Goal: Task Accomplishment & Management: Manage account settings

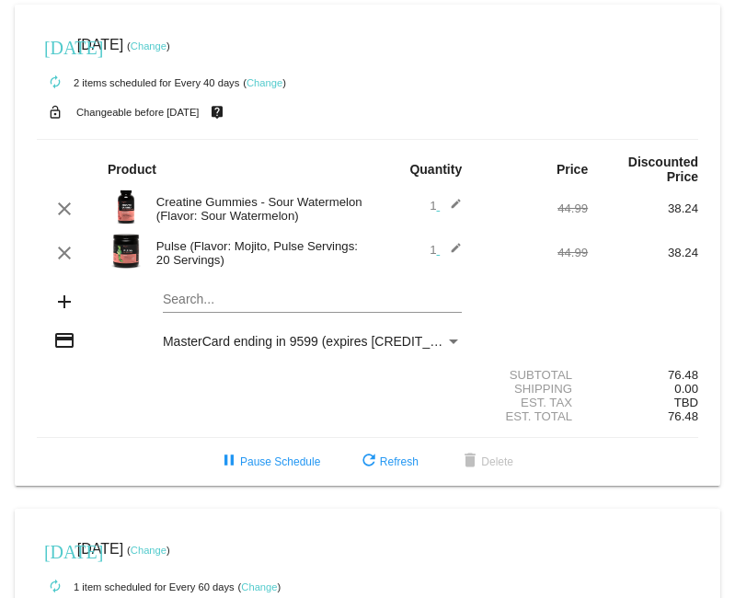
click at [167, 44] on link "Change" at bounding box center [149, 46] width 36 height 11
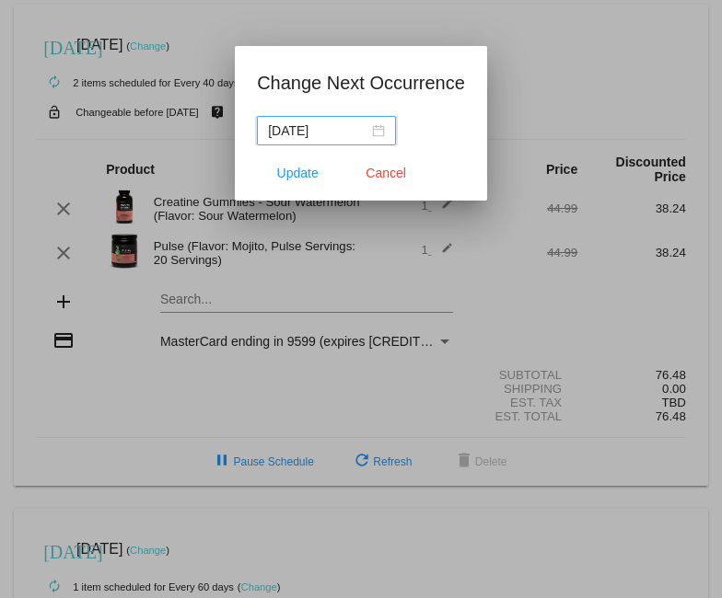
click at [363, 128] on input "[DATE]" at bounding box center [318, 131] width 100 height 20
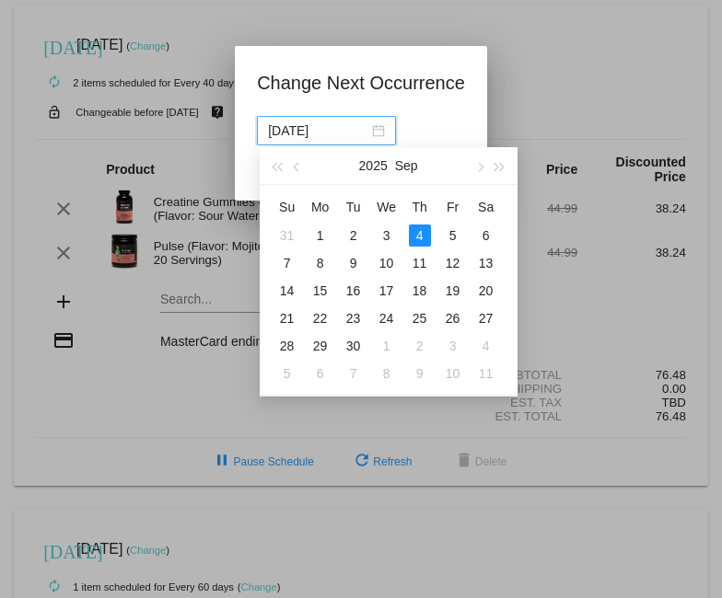
click at [369, 129] on div "[DATE]" at bounding box center [326, 131] width 117 height 20
click at [453, 235] on div "5" at bounding box center [453, 236] width 22 height 22
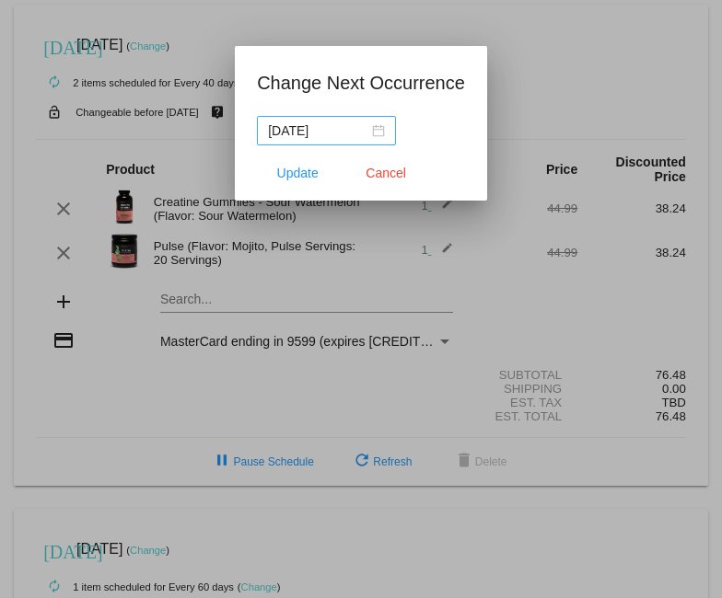
click at [380, 132] on div "[DATE]" at bounding box center [326, 131] width 117 height 20
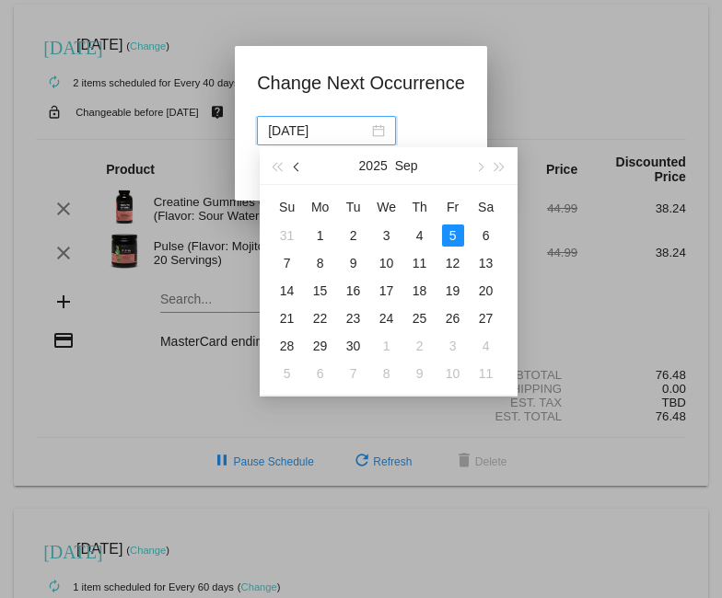
click at [301, 170] on button "button" at bounding box center [297, 165] width 20 height 37
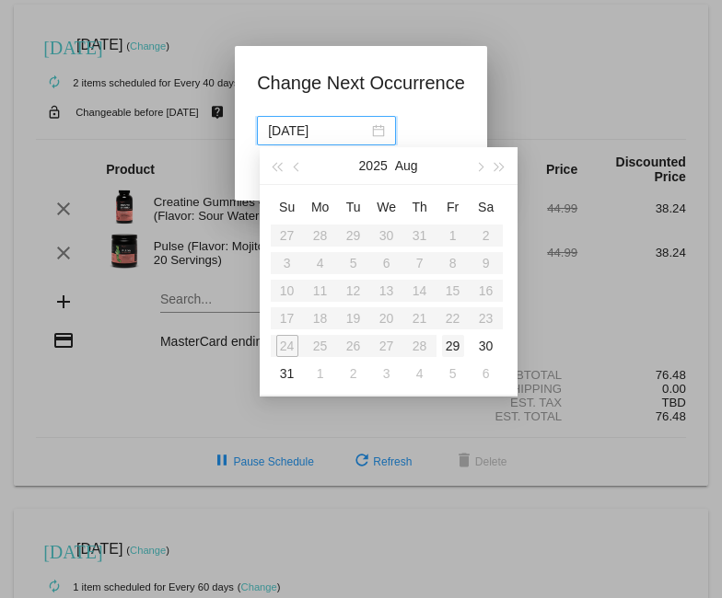
click at [448, 349] on div "29" at bounding box center [453, 346] width 22 height 22
type input "[DATE]"
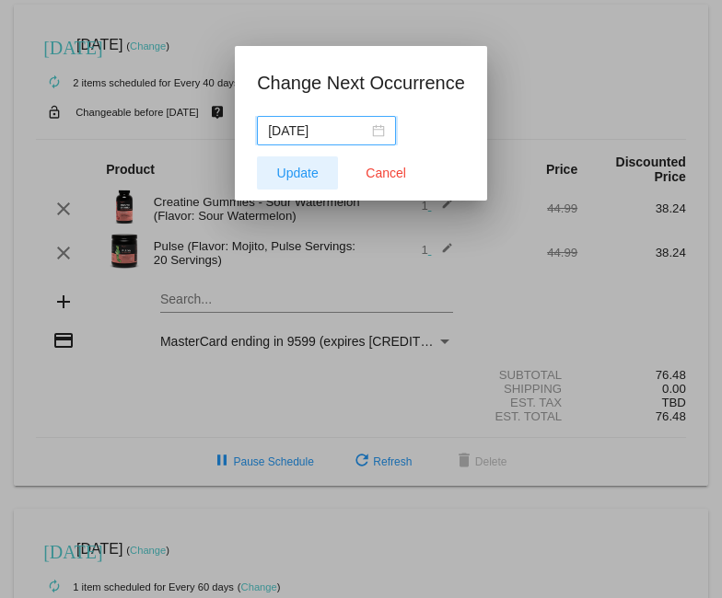
click at [313, 166] on span "Update" at bounding box center [297, 173] width 41 height 15
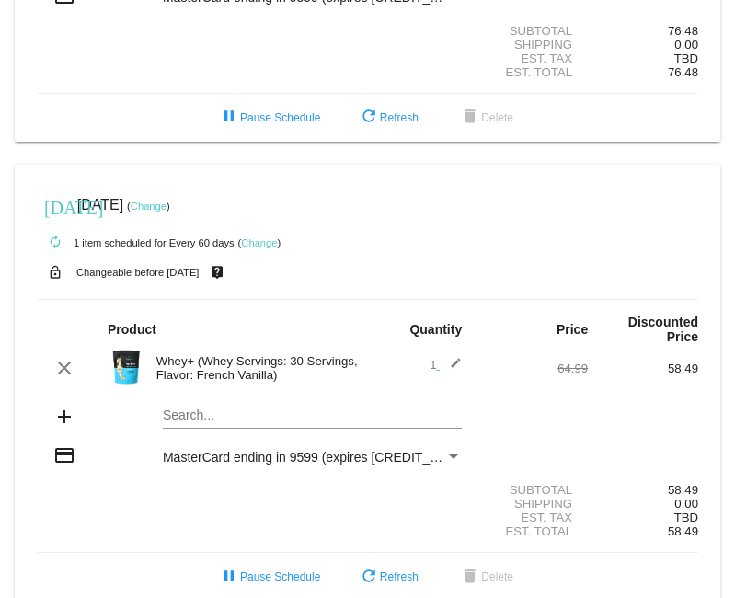
scroll to position [352, 0]
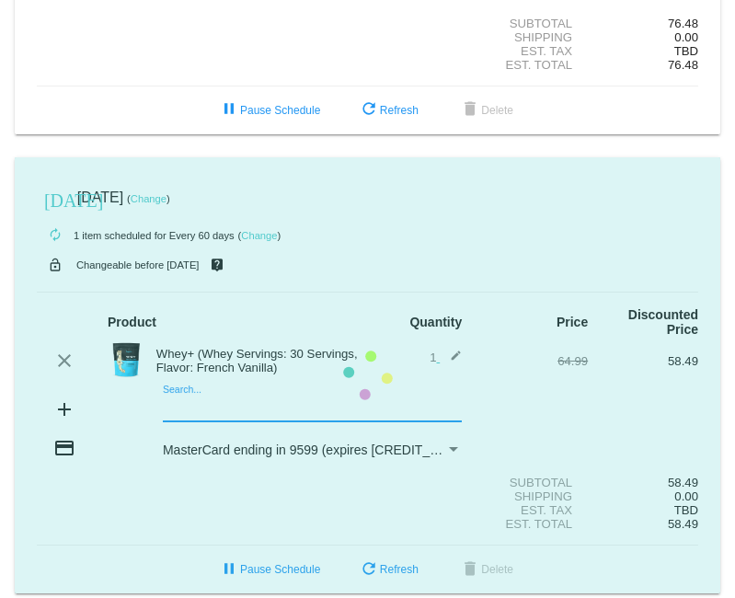
click at [194, 384] on mat-card "[DATE] [DATE] ( Change ) autorenew 1 item scheduled for Every 60 days ( Change …" at bounding box center [368, 375] width 706 height 437
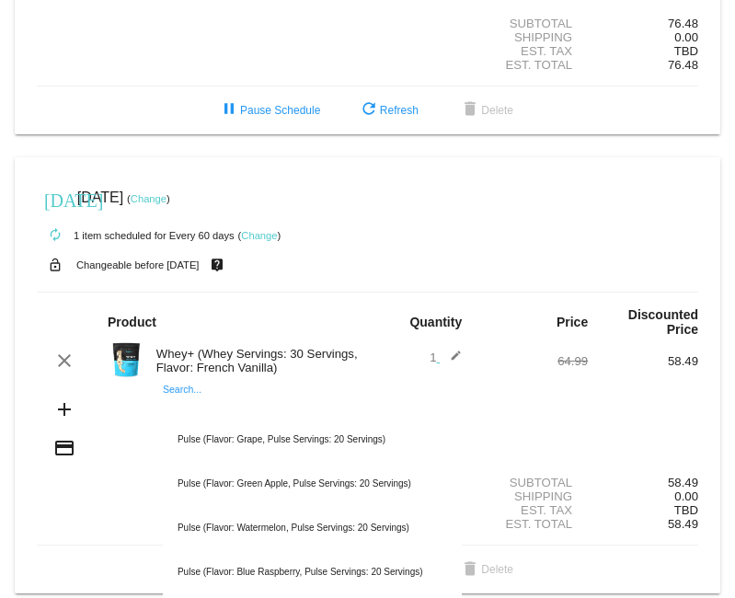
click at [126, 490] on div "Shipping 0.00" at bounding box center [368, 497] width 662 height 14
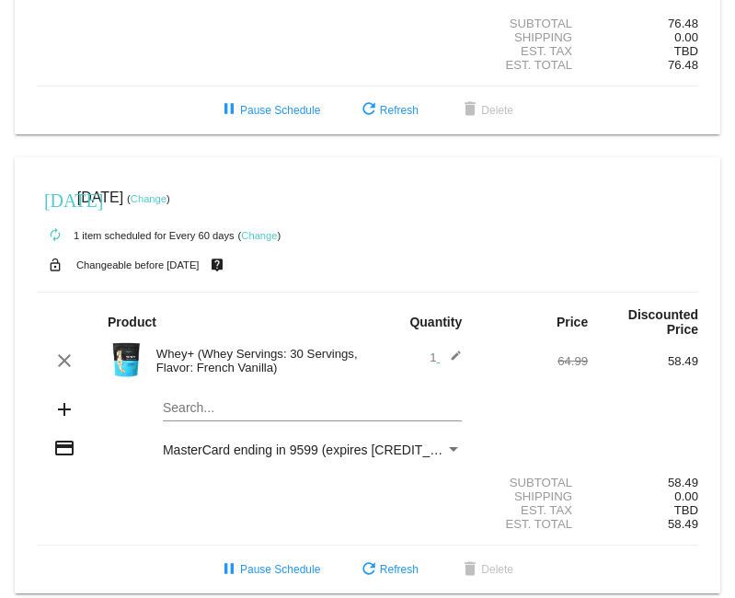
click at [320, 386] on div "Search..." at bounding box center [312, 404] width 299 height 36
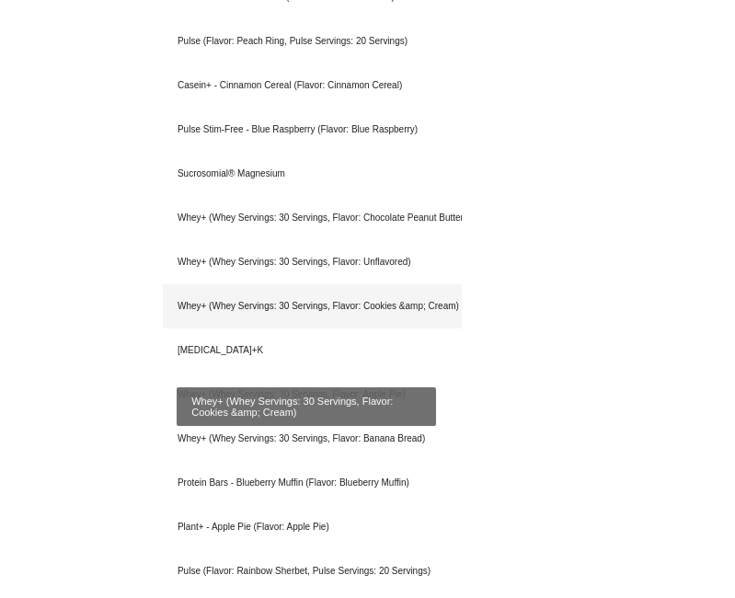
scroll to position [3389, 0]
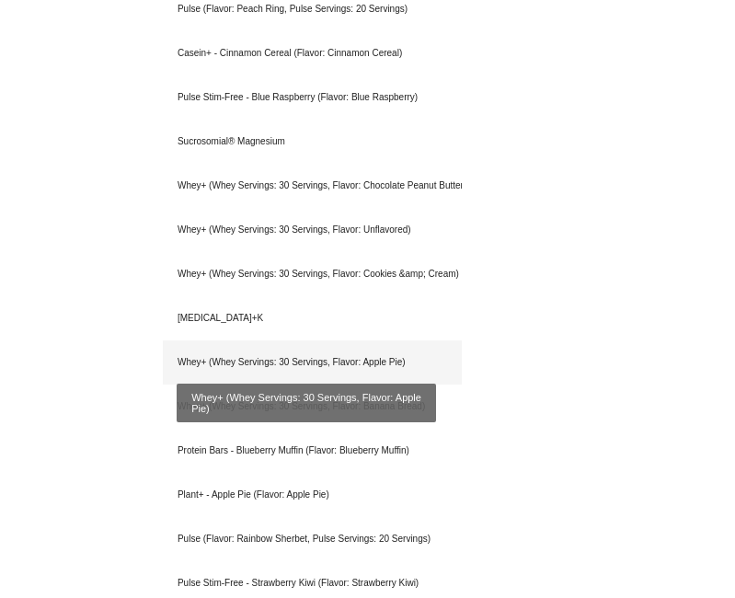
click at [258, 341] on div "Whey+ (Whey Servings: 30 Servings, Flavor: Apple Pie)" at bounding box center [312, 363] width 299 height 44
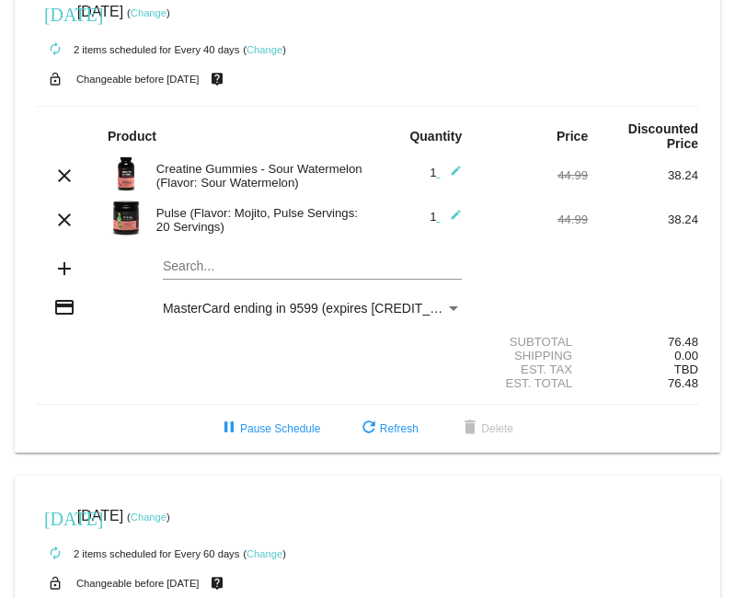
scroll to position [0, 0]
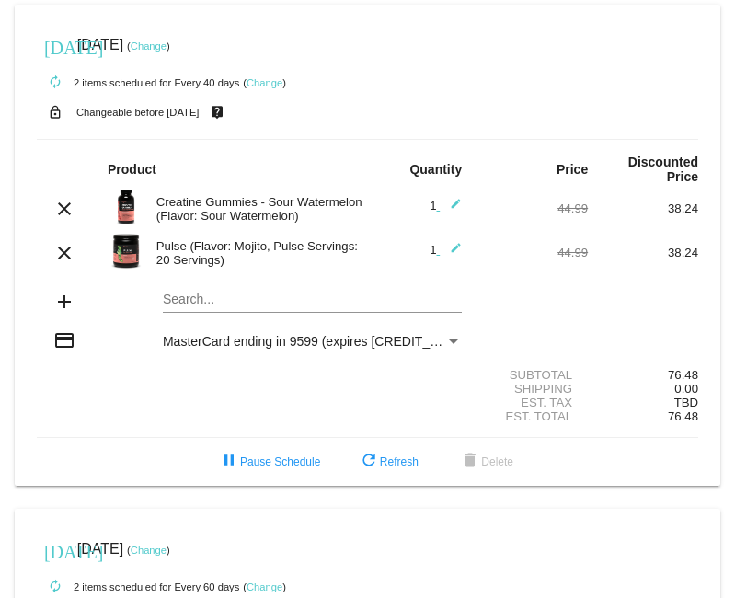
click at [167, 47] on link "Change" at bounding box center [149, 46] width 36 height 11
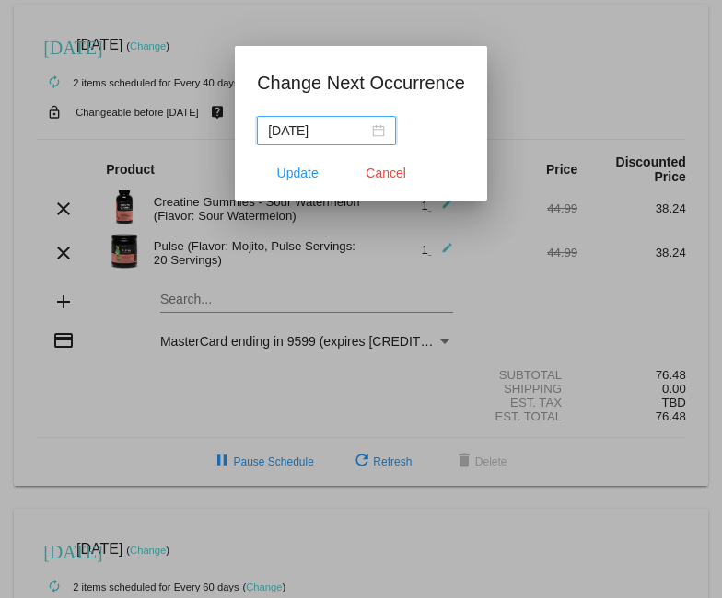
click at [388, 128] on nz-date-picker "[DATE]" at bounding box center [326, 130] width 139 height 29
click at [308, 174] on span "Update" at bounding box center [297, 173] width 41 height 15
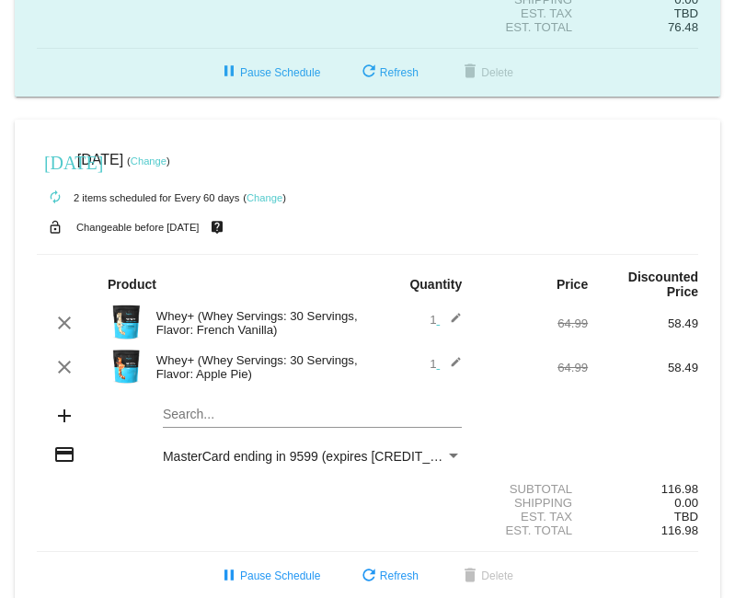
scroll to position [396, 0]
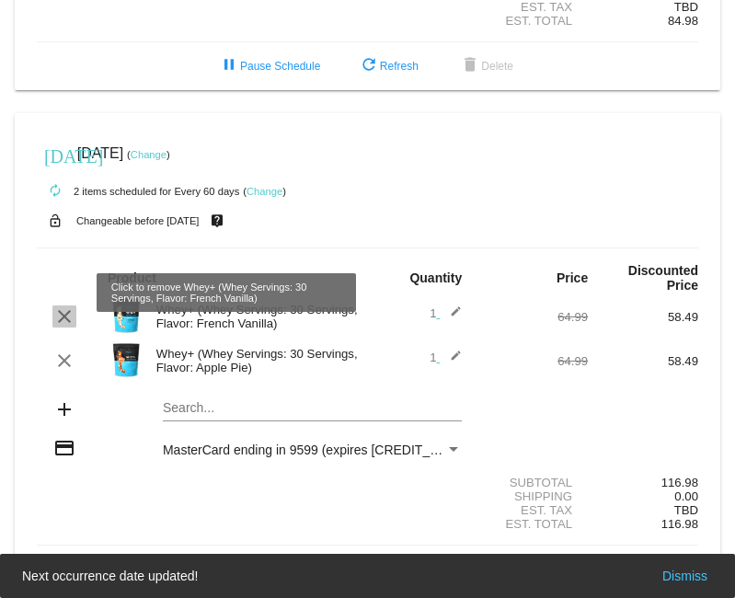
click at [67, 306] on mat-icon "clear" at bounding box center [64, 317] width 22 height 22
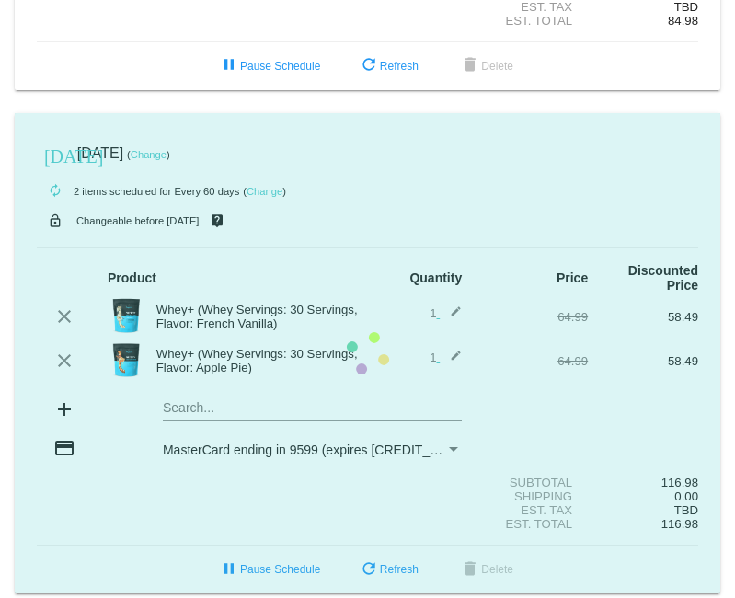
scroll to position [352, 0]
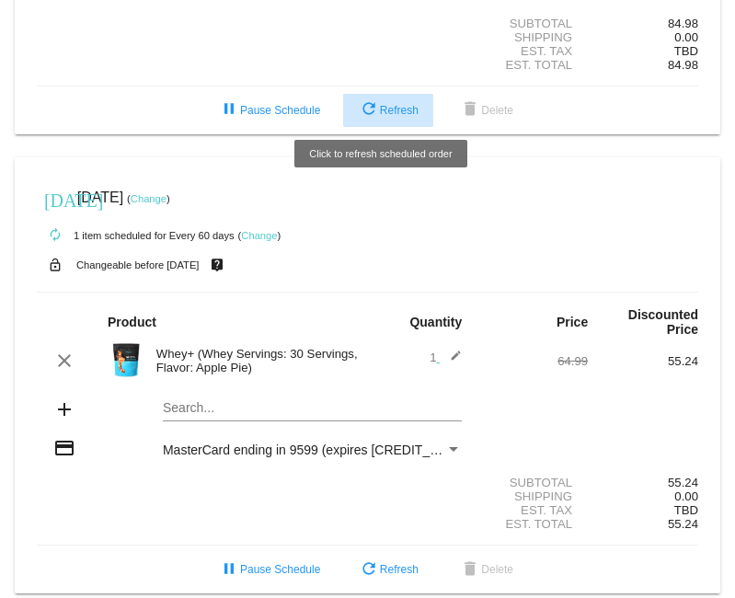
click at [391, 111] on button "refresh Refresh" at bounding box center [388, 110] width 90 height 33
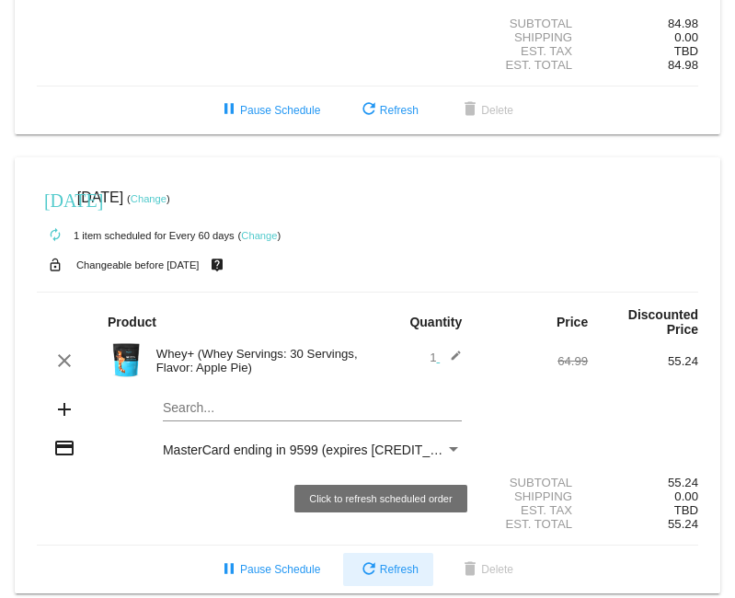
click at [407, 563] on span "refresh Refresh" at bounding box center [388, 569] width 61 height 13
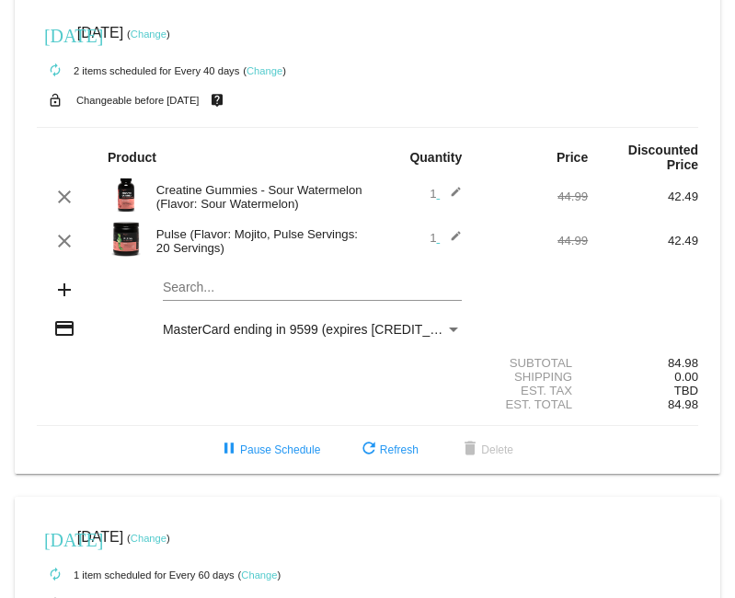
scroll to position [0, 0]
